Goal: Communication & Community: Answer question/provide support

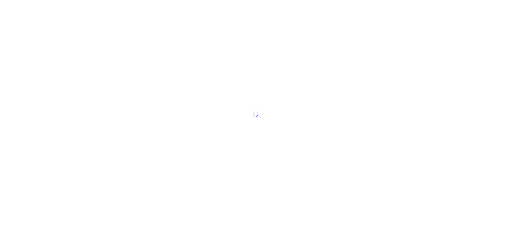
click at [167, 87] on div at bounding box center [256, 114] width 513 height 228
click at [241, 24] on div at bounding box center [256, 114] width 513 height 228
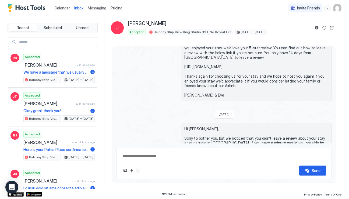
scroll to position [1838, 0]
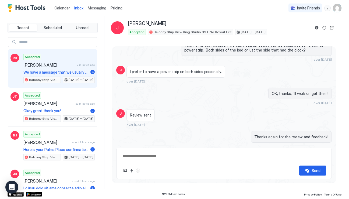
click at [55, 68] on div "Accepted [PERSON_NAME] 2 minutes ago We have a message that we usually send 24 …" at bounding box center [58, 69] width 71 height 30
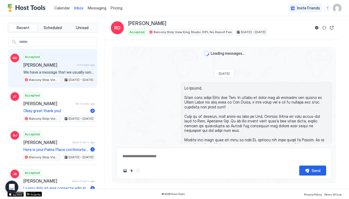
scroll to position [287, 0]
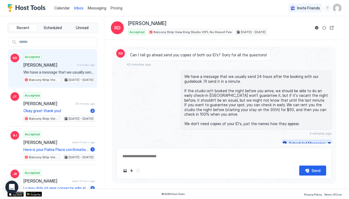
click at [307, 140] on div "Scheduled Messages" at bounding box center [307, 143] width 37 height 6
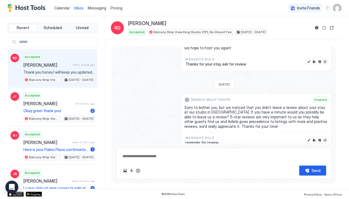
scroll to position [1338, 0]
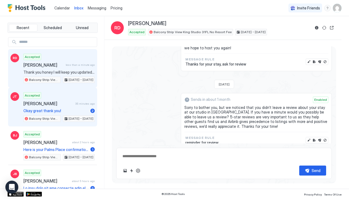
click at [59, 105] on span "[PERSON_NAME]" at bounding box center [48, 103] width 50 height 5
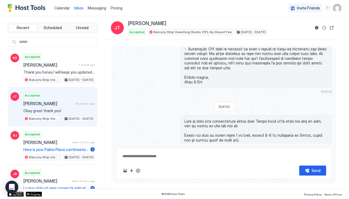
type textarea "*"
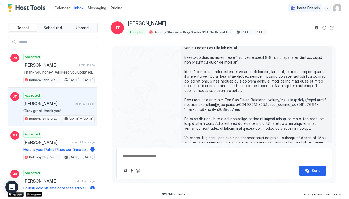
scroll to position [232, 0]
